Goal: Check status: Check status

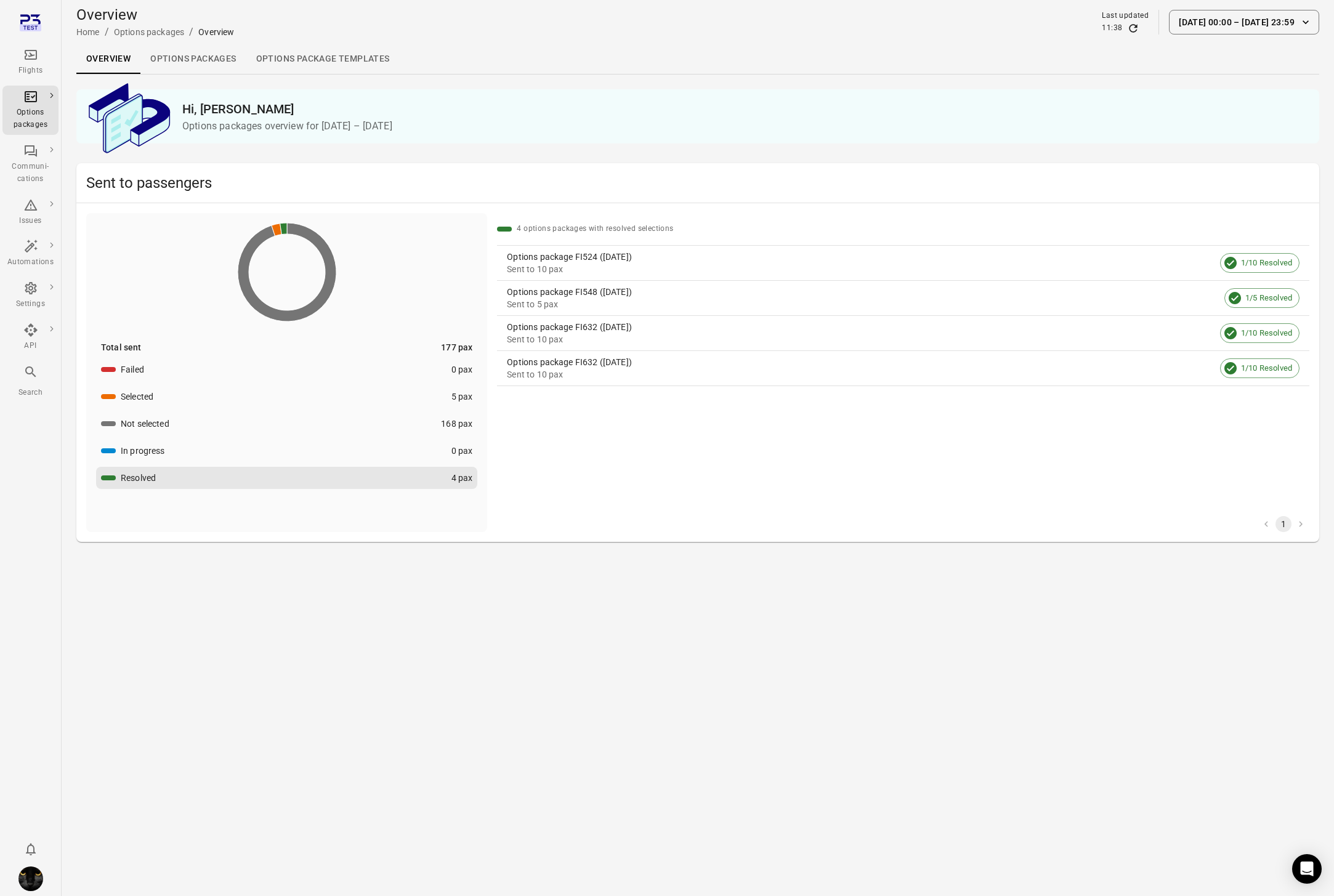
click at [30, 70] on div "Flights" at bounding box center [30, 70] width 46 height 12
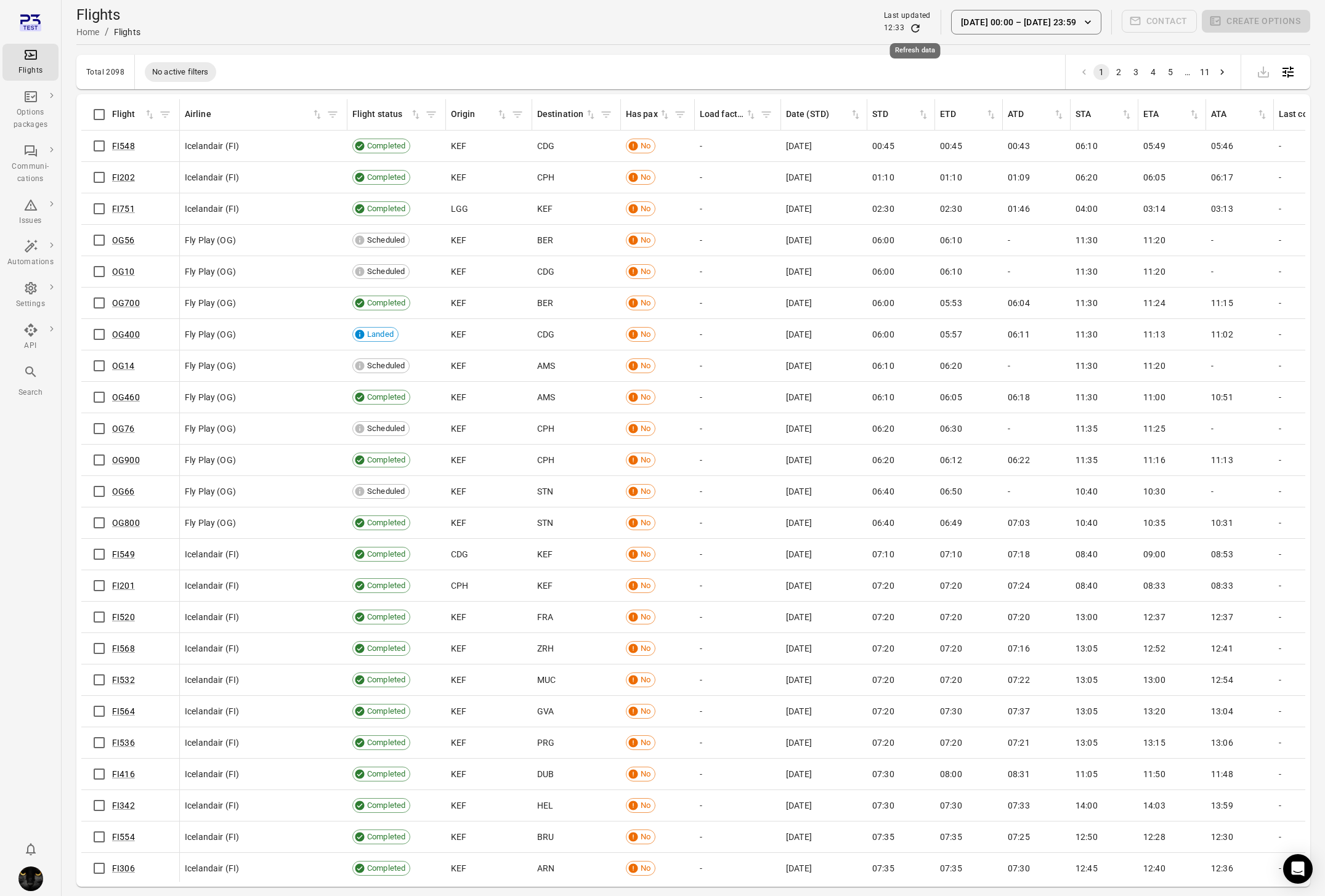
click at [912, 31] on icon "Refresh data" at bounding box center [915, 28] width 8 height 8
click at [1029, 25] on button "[DATE] 00:00 – [DATE] 23:59" at bounding box center [1026, 22] width 150 height 24
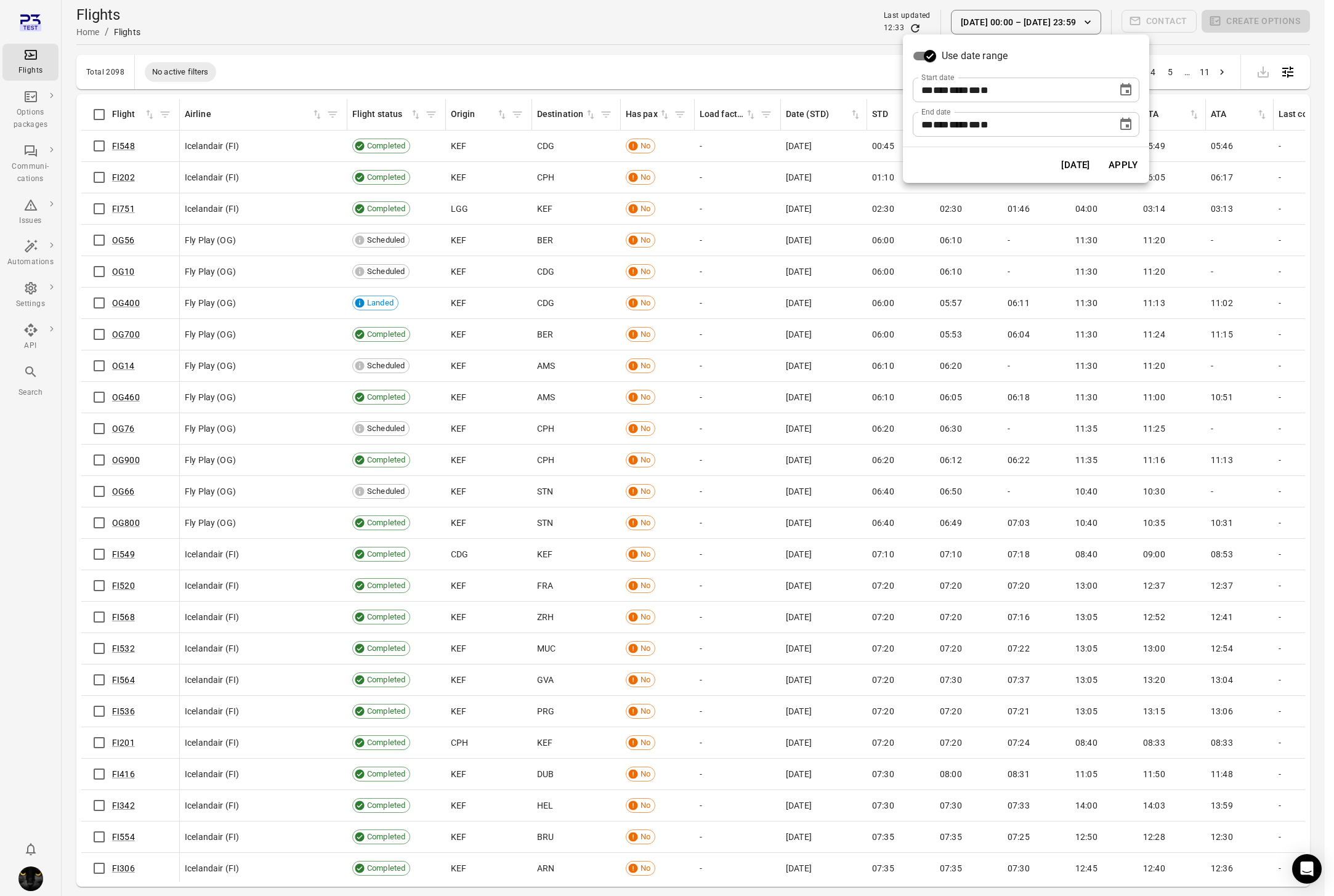
click at [1116, 166] on button "Apply" at bounding box center [1123, 164] width 43 height 26
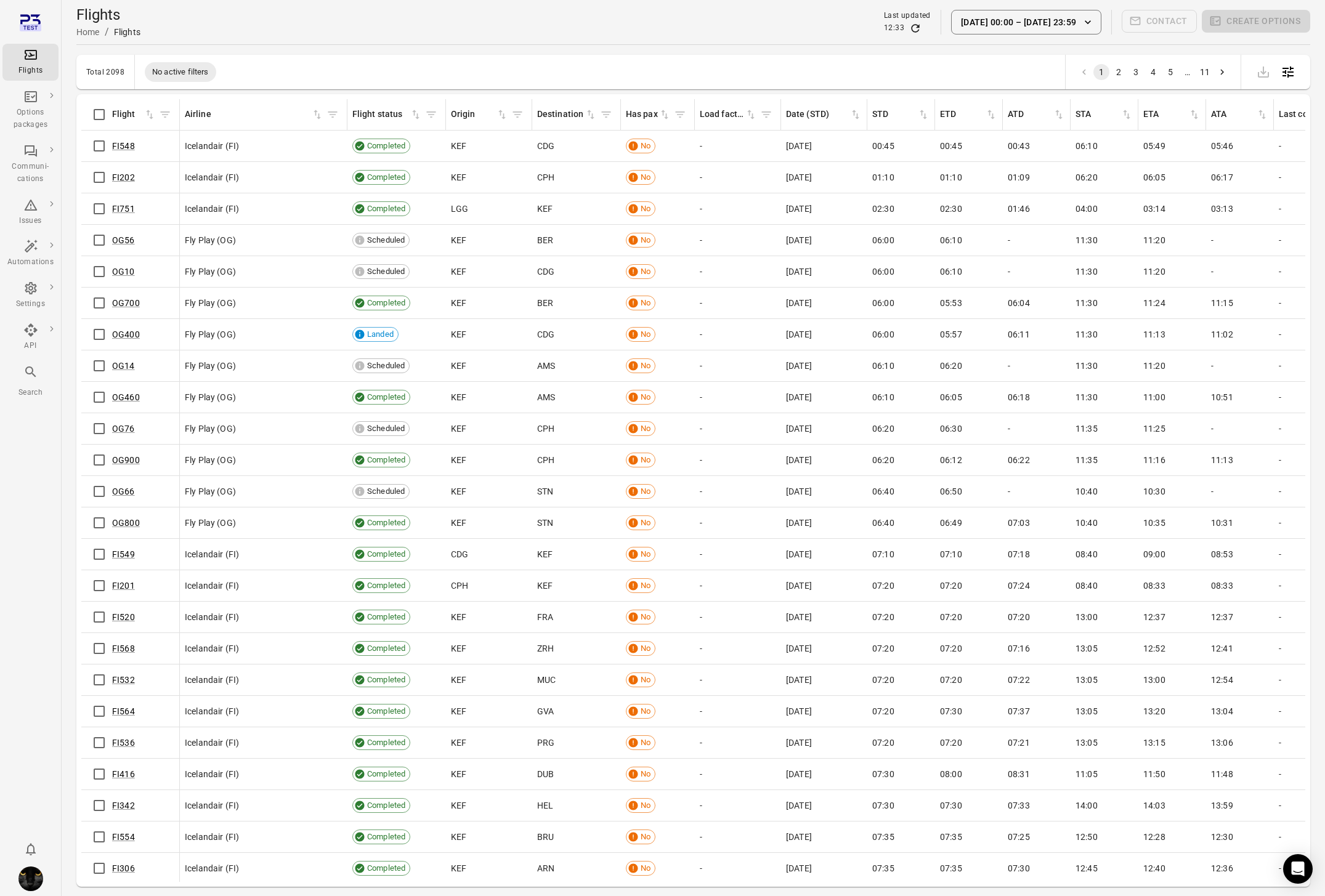
click at [1013, 24] on button "[DATE] 00:00 – [DATE] 23:59" at bounding box center [1026, 22] width 150 height 24
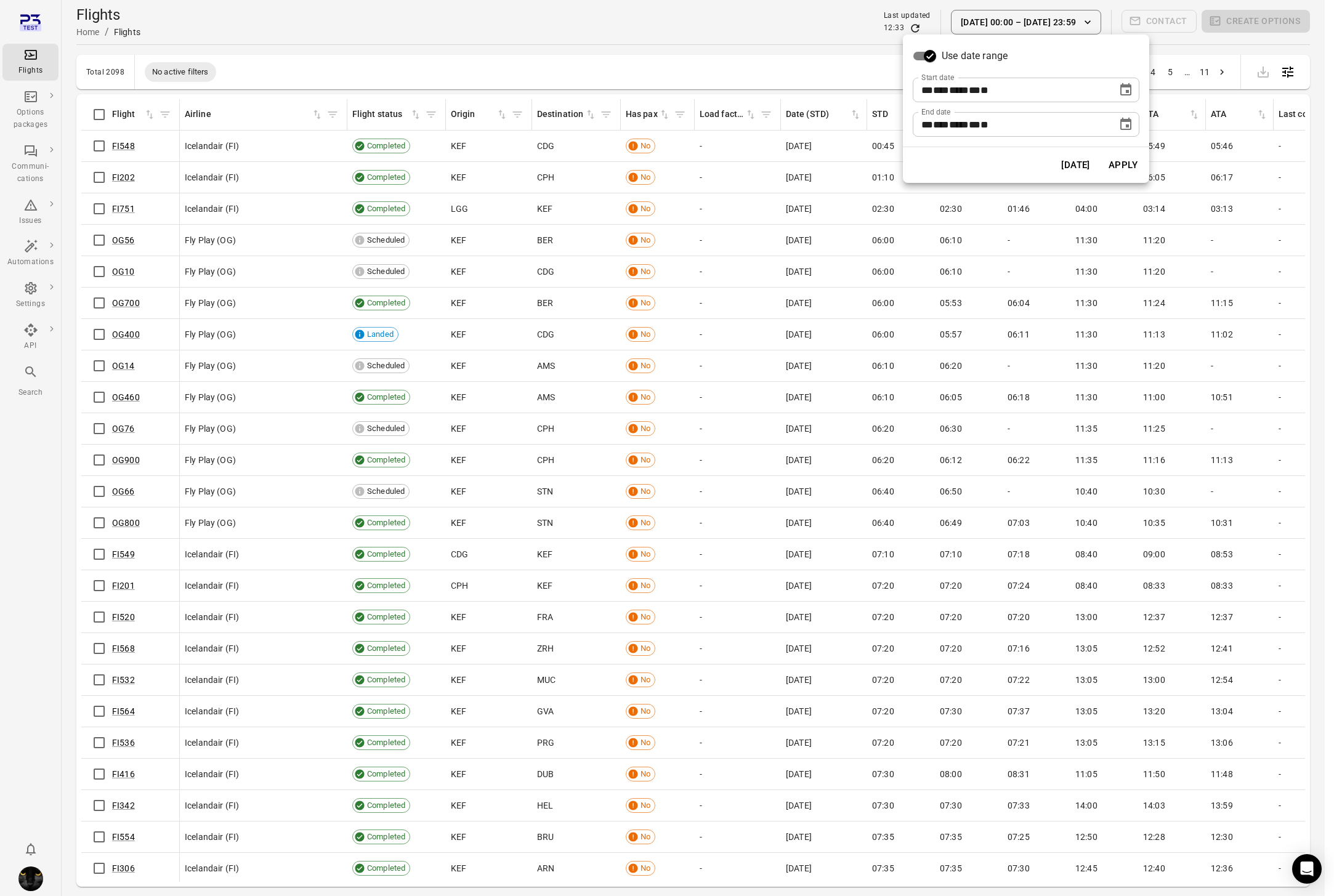
click at [1067, 166] on button "[DATE]" at bounding box center [1075, 164] width 43 height 26
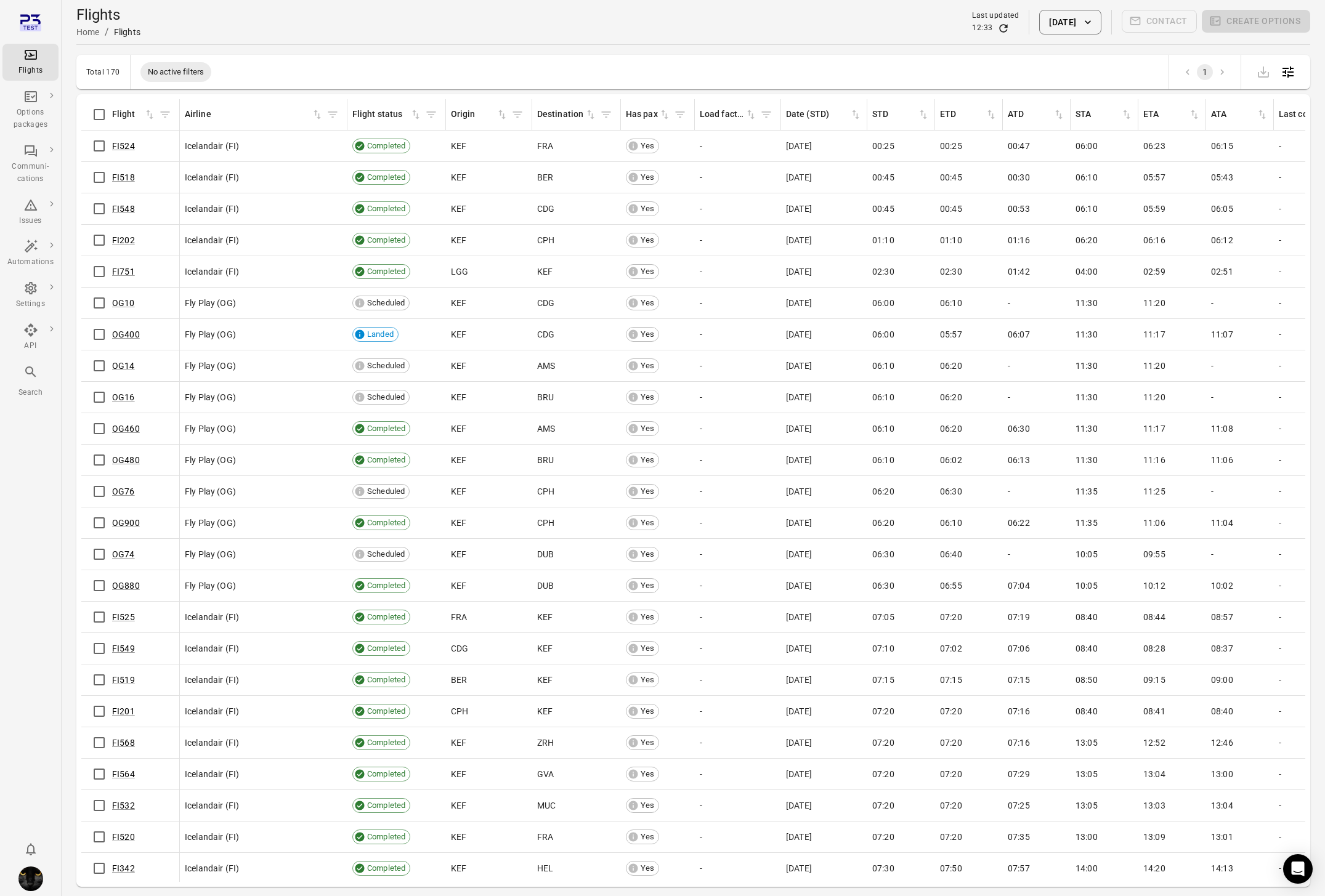
click at [846, 29] on div "Flights Home / Flights Last updated 12:33 [DATE] Contact Create options" at bounding box center [693, 22] width 1234 height 34
click at [1049, 18] on button "[DATE]" at bounding box center [1070, 22] width 62 height 24
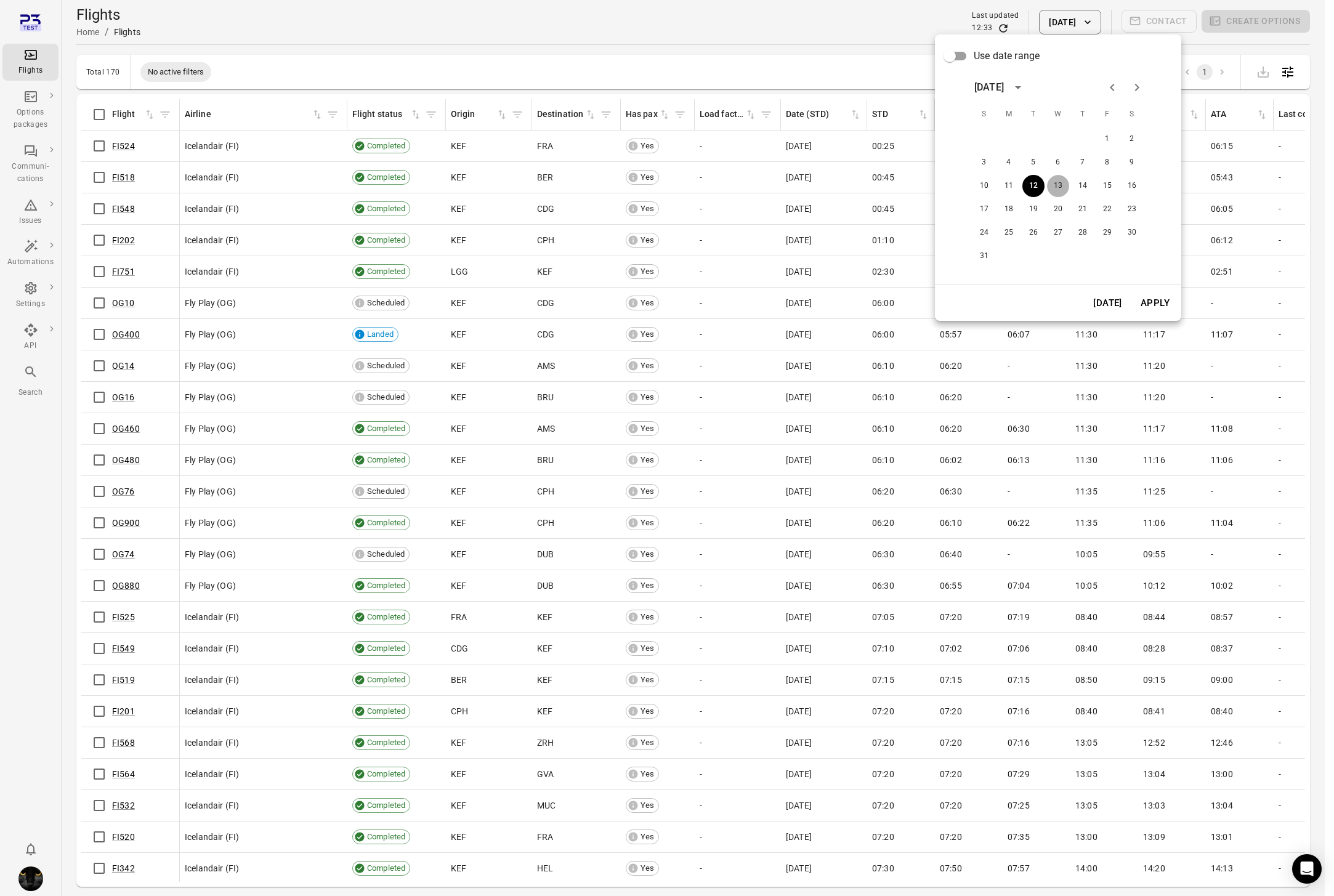
click at [1057, 182] on button "13" at bounding box center [1058, 186] width 22 height 22
click at [1162, 307] on button "Apply" at bounding box center [1155, 303] width 43 height 26
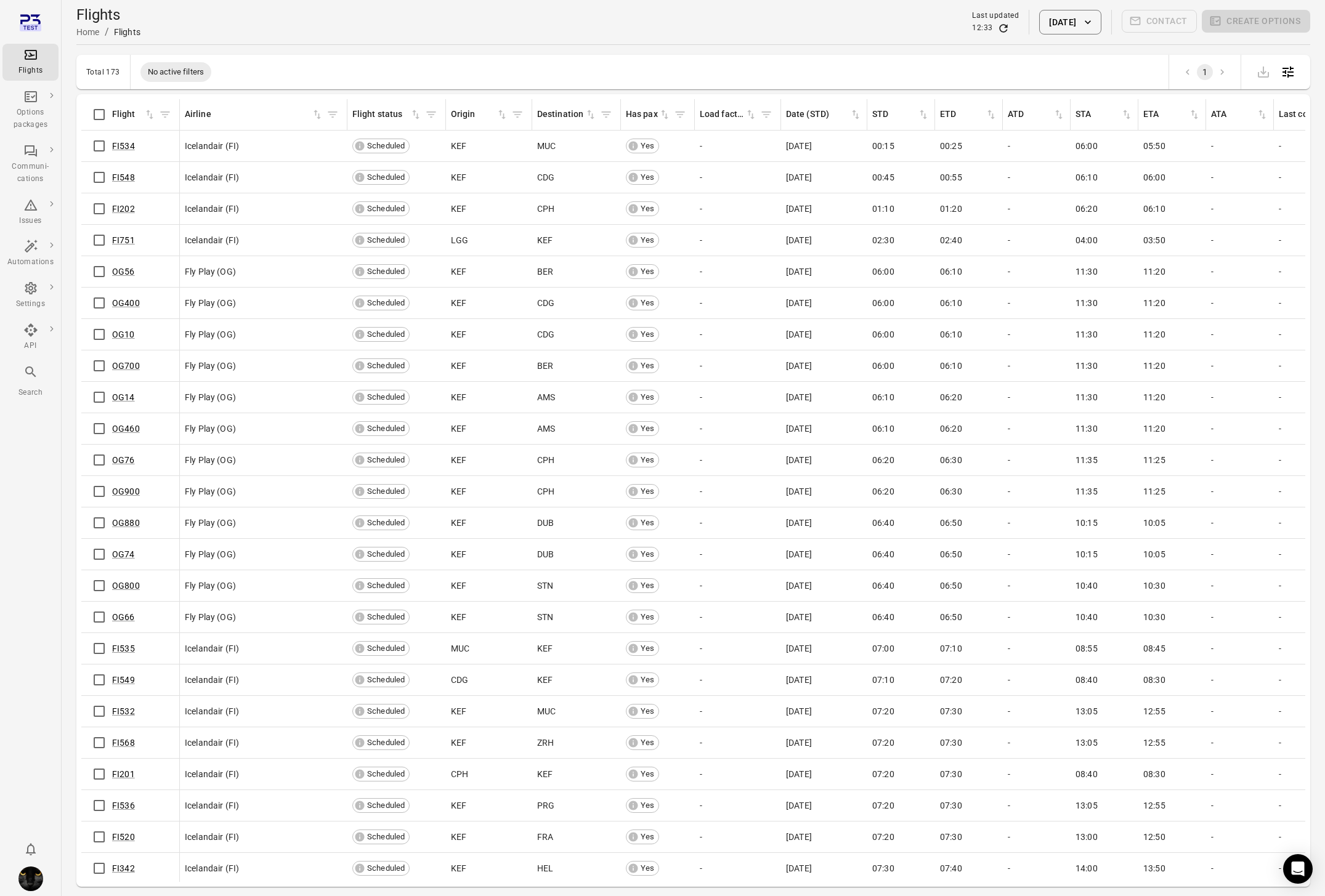
click at [1093, 31] on button "[DATE]" at bounding box center [1070, 22] width 62 height 24
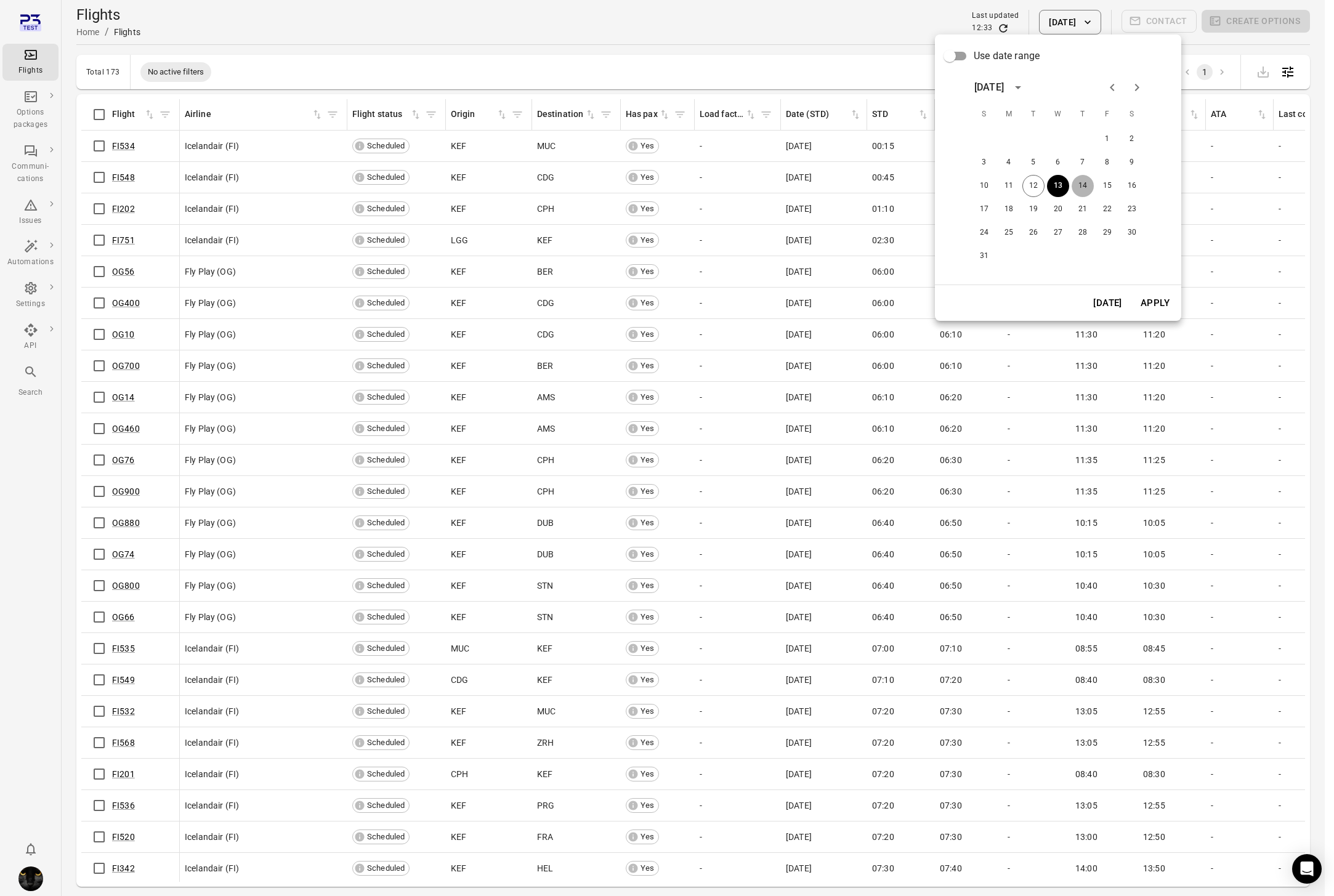
drag, startPoint x: 1083, startPoint y: 191, endPoint x: 1112, endPoint y: 265, distance: 79.5
click at [1083, 191] on button "14" at bounding box center [1083, 186] width 22 height 22
click at [1150, 300] on button "Apply" at bounding box center [1155, 303] width 43 height 26
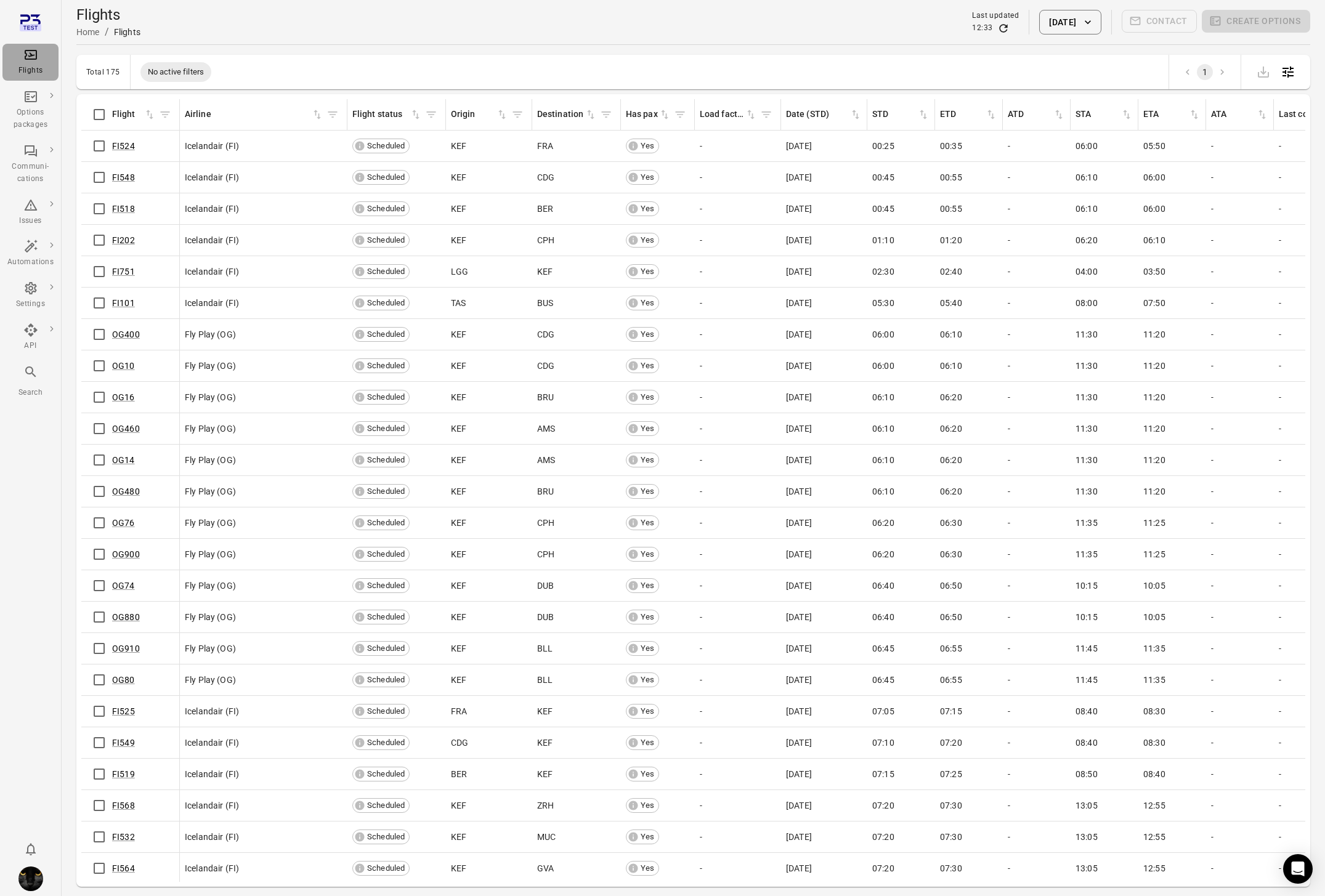
drag, startPoint x: 45, startPoint y: 67, endPoint x: 84, endPoint y: 20, distance: 61.1
click at [45, 67] on div "Flights" at bounding box center [30, 70] width 46 height 12
click at [1048, 29] on button "[DATE]" at bounding box center [1070, 22] width 62 height 24
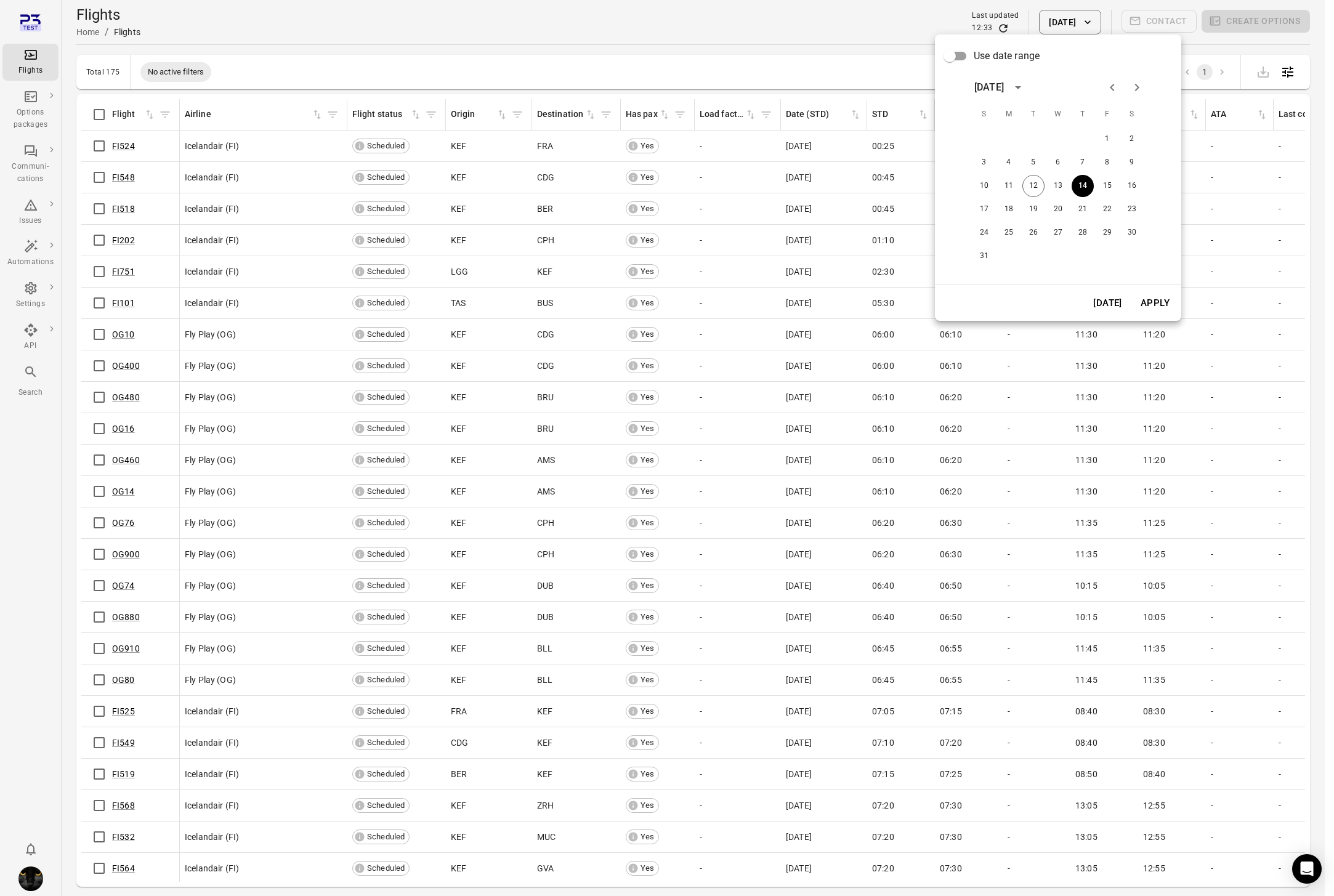
click at [1104, 301] on button "[DATE]" at bounding box center [1108, 303] width 43 height 26
